Goal: Obtain resource: Download file/media

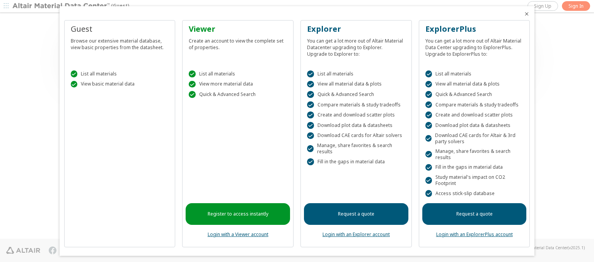
click at [523, 14] on icon "Close" at bounding box center [526, 14] width 6 height 6
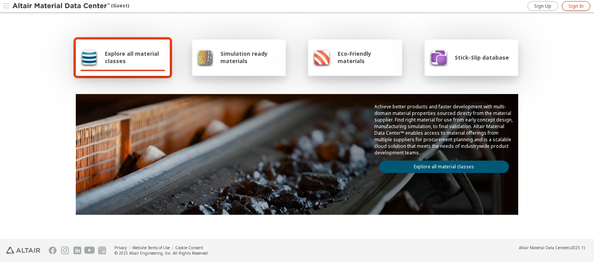
click at [575, 6] on span "Sign In" at bounding box center [575, 6] width 15 height 6
click at [61, 6] on img at bounding box center [61, 6] width 99 height 8
click at [132, 57] on span "Explore all material classes" at bounding box center [135, 57] width 60 height 15
click at [441, 165] on link "Explore all material classes" at bounding box center [444, 166] width 130 height 12
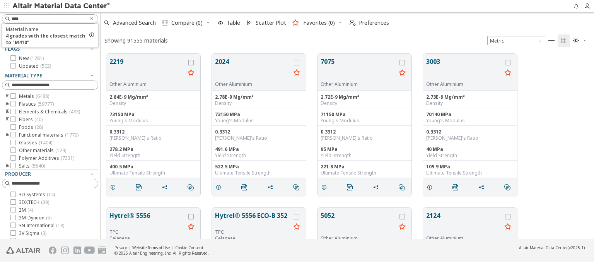
scroll to position [185, 487]
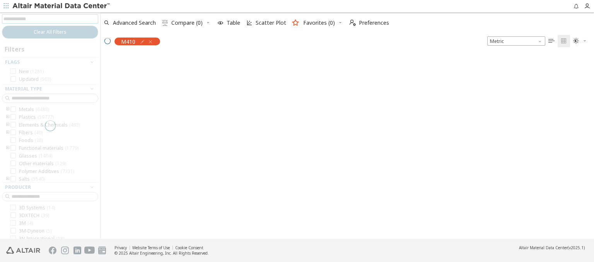
scroll to position [184, 487]
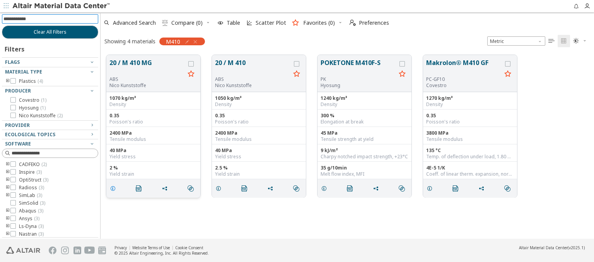
click at [114, 187] on icon "grid" at bounding box center [113, 188] width 6 height 6
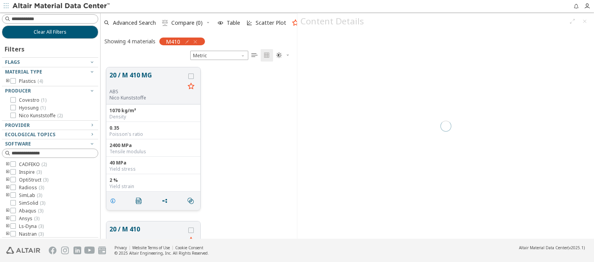
scroll to position [171, 190]
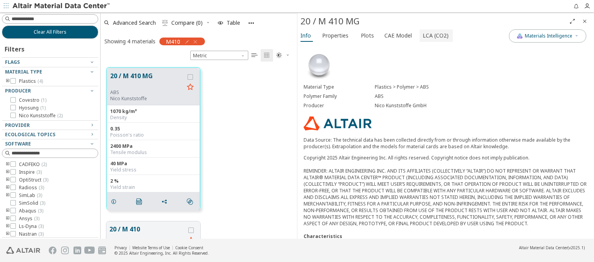
click at [431, 35] on span "LCA (CO2)" at bounding box center [435, 35] width 26 height 12
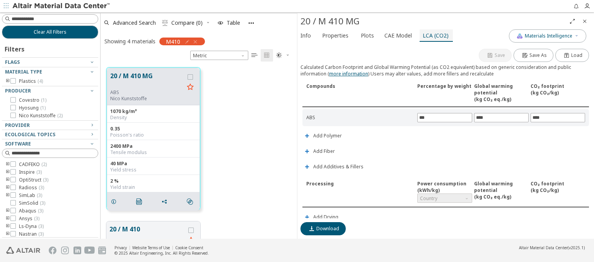
scroll to position [181, 0]
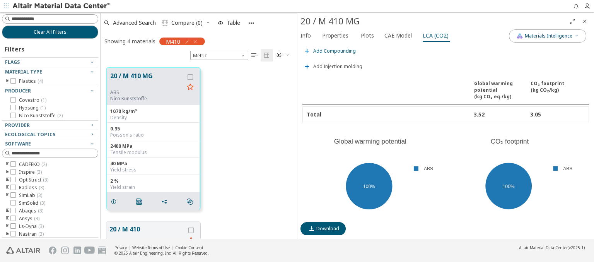
click at [333, 49] on span "Add Compounding" at bounding box center [334, 51] width 43 height 5
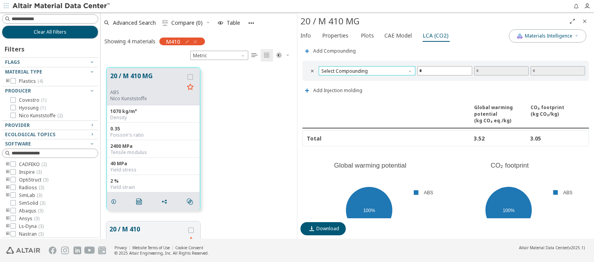
click at [366, 68] on span "Select Compounding" at bounding box center [366, 70] width 97 height 9
click at [365, 78] on span "Screw extruder" at bounding box center [366, 77] width 88 height 5
click at [366, 68] on span "Screw extruder" at bounding box center [366, 70] width 97 height 9
click at [365, 87] on span "Twin screw extruder" at bounding box center [344, 87] width 45 height 6
click at [366, 68] on span "Twin screw extruder" at bounding box center [366, 70] width 97 height 9
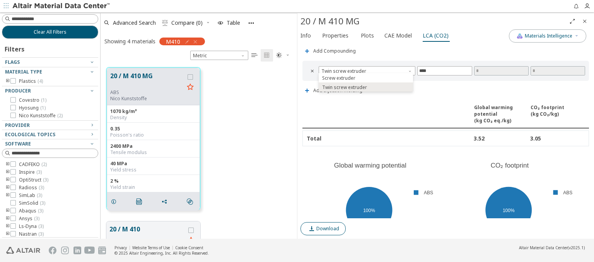
click at [327, 228] on span "Download" at bounding box center [327, 228] width 23 height 6
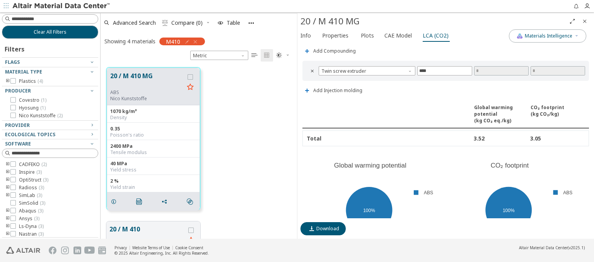
click at [584, 21] on icon "Close" at bounding box center [584, 21] width 6 height 6
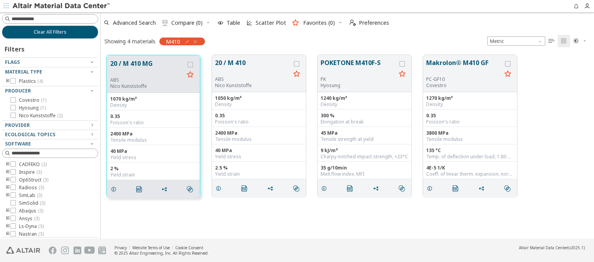
scroll to position [184, 487]
click at [47, 32] on span "Clear All Filters" at bounding box center [50, 32] width 33 height 6
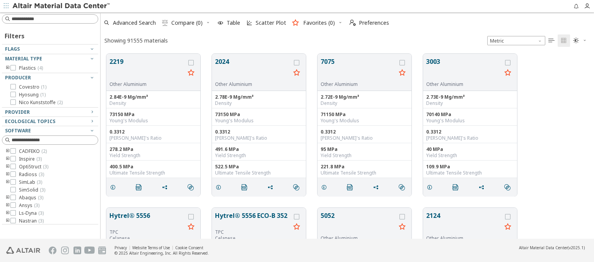
scroll to position [185, 487]
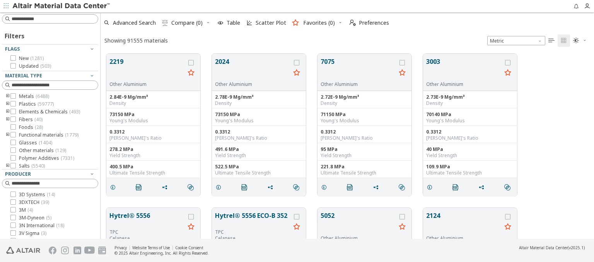
click at [61, 6] on img at bounding box center [61, 6] width 99 height 8
